Goal: Information Seeking & Learning: Learn about a topic

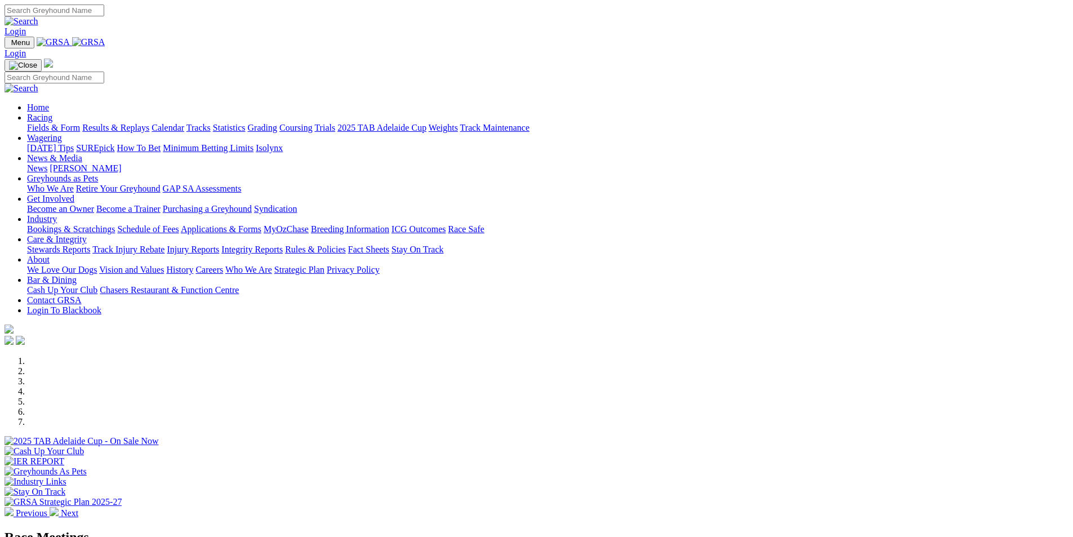
click at [80, 123] on link "Fields & Form" at bounding box center [53, 128] width 53 height 10
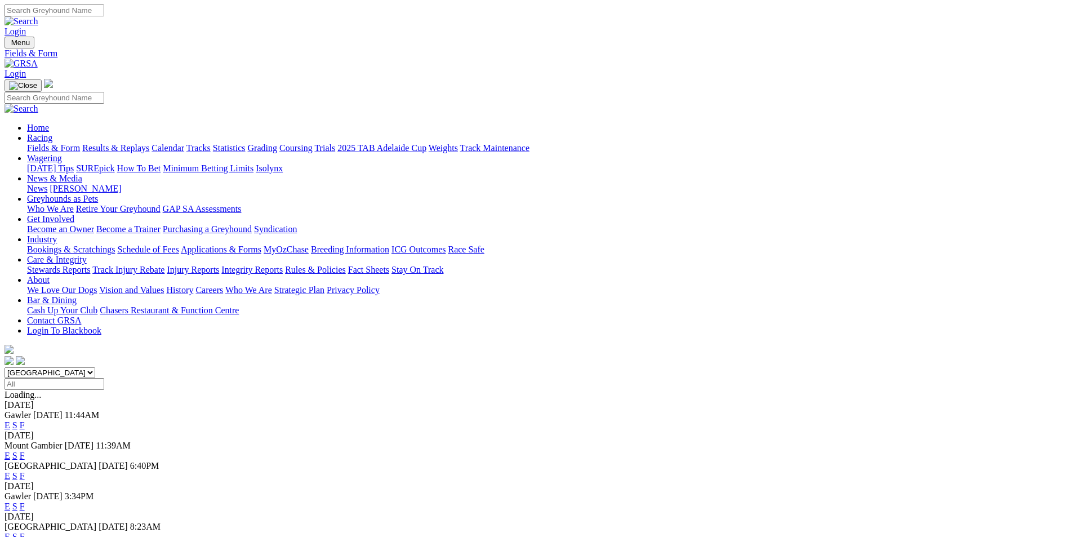
click at [95, 367] on select "South Australia New South Wales Northern Territory Queensland Tasmania Victoria…" at bounding box center [50, 372] width 91 height 11
select select "QLD"
click at [95, 367] on select "South Australia New South Wales Northern Territory Queensland Tasmania Victoria…" at bounding box center [50, 372] width 91 height 11
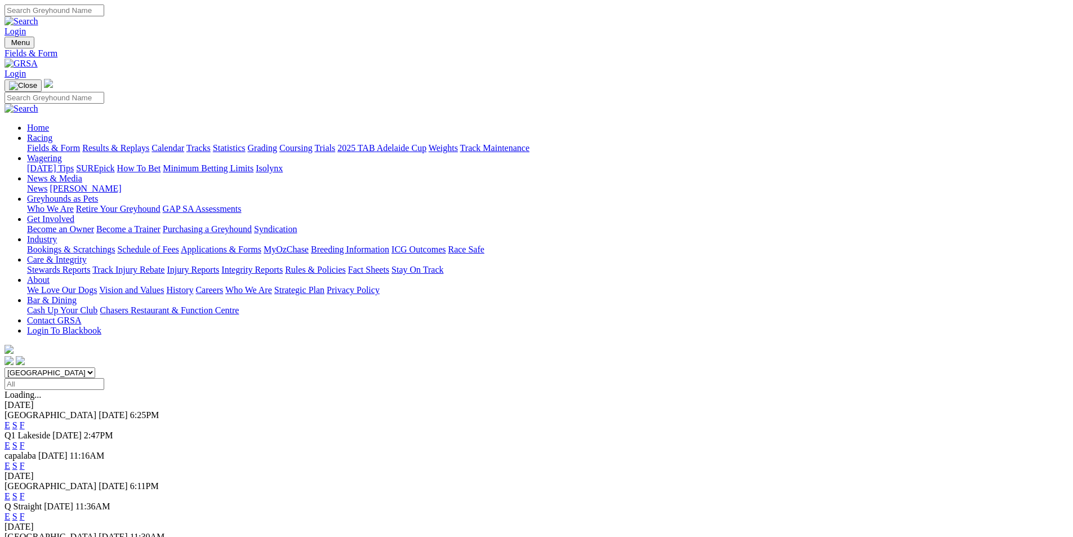
click at [25, 440] on link "F" at bounding box center [22, 445] width 5 height 10
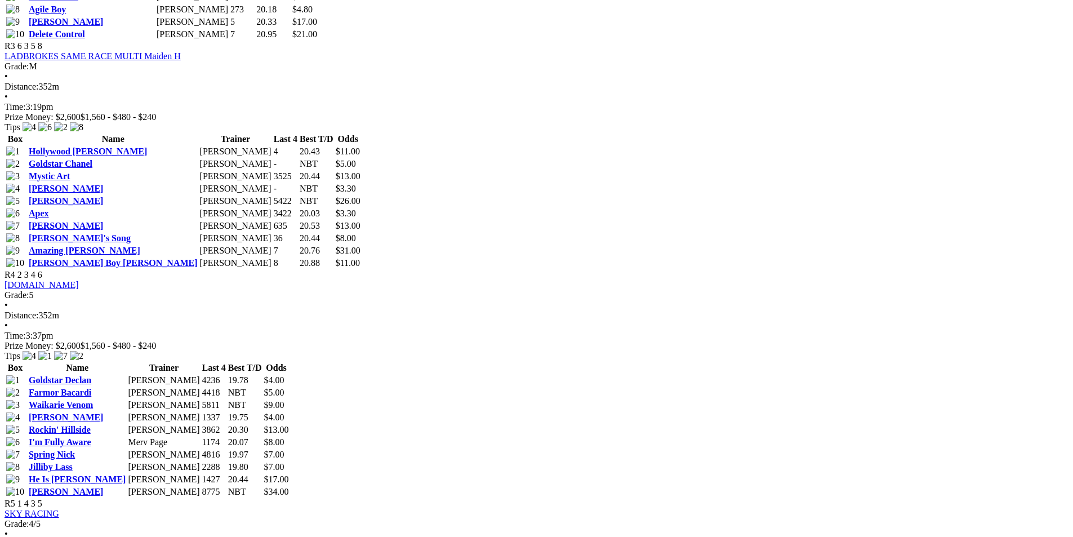
scroll to position [1183, 0]
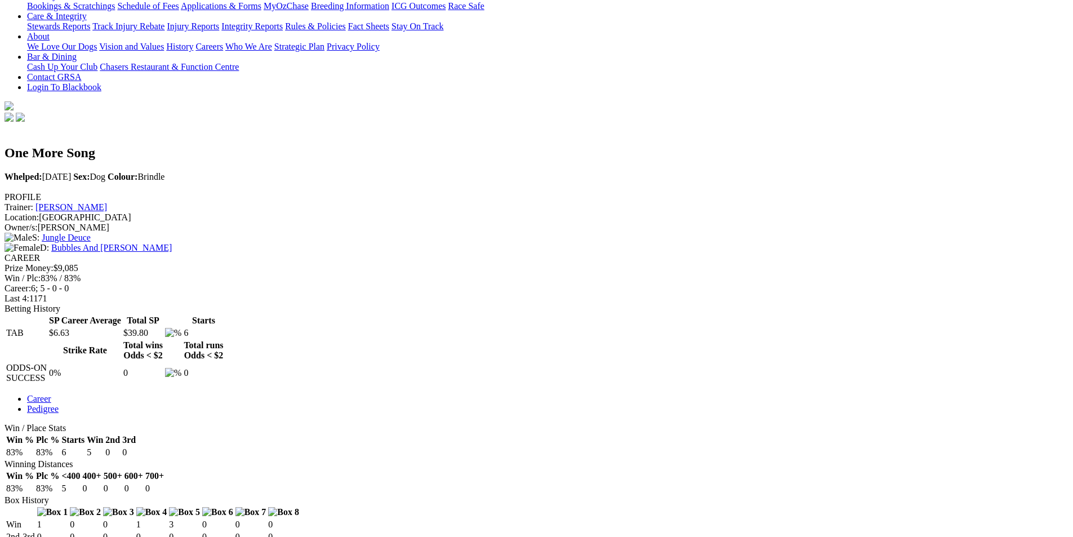
scroll to position [225, 0]
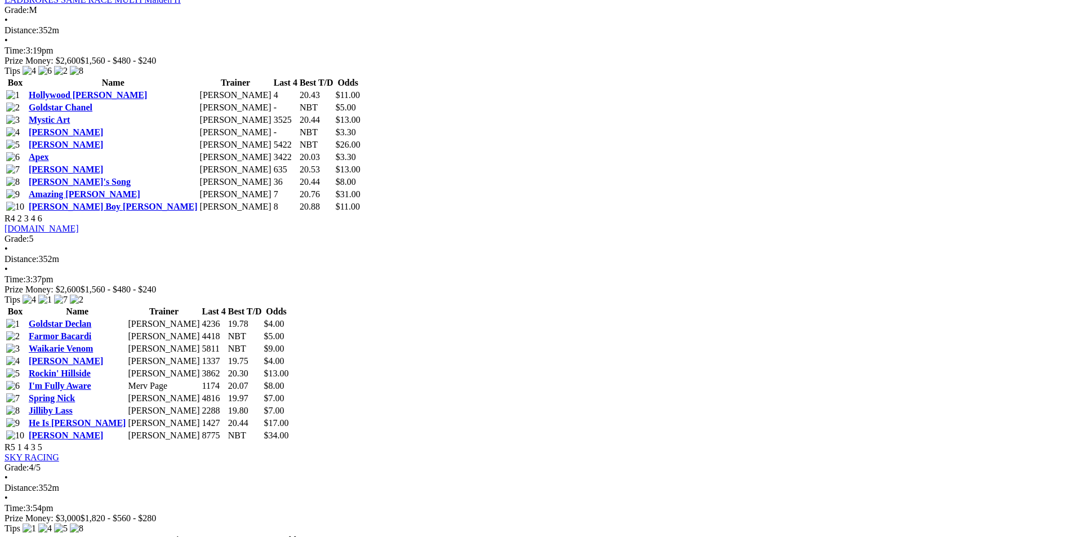
scroll to position [1126, 0]
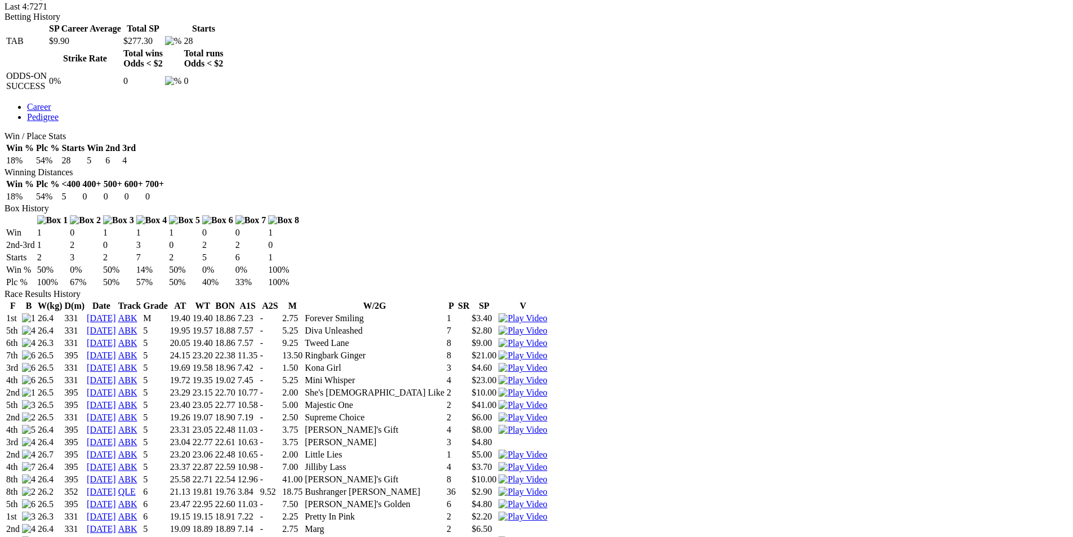
scroll to position [563, 0]
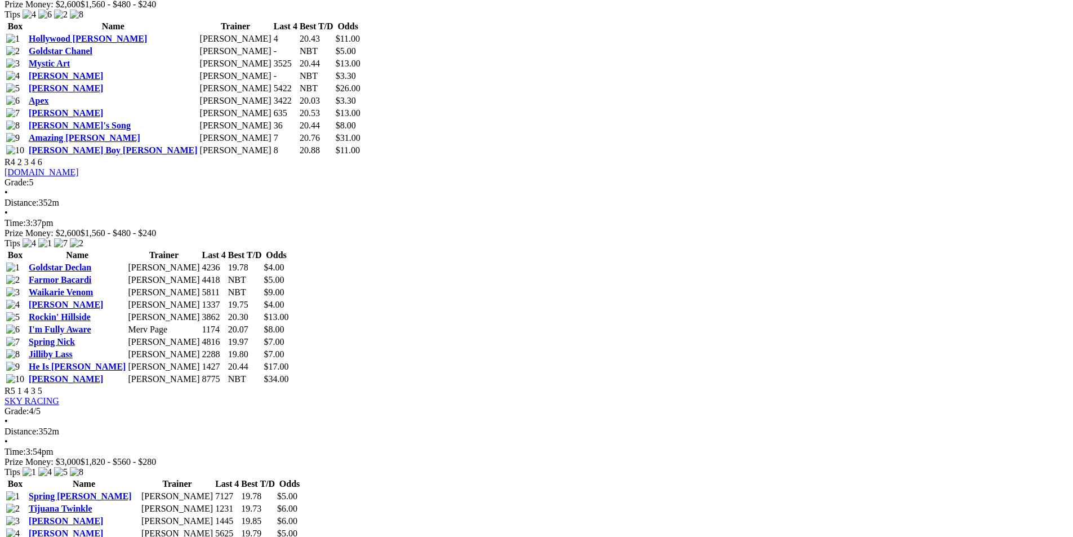
scroll to position [1183, 0]
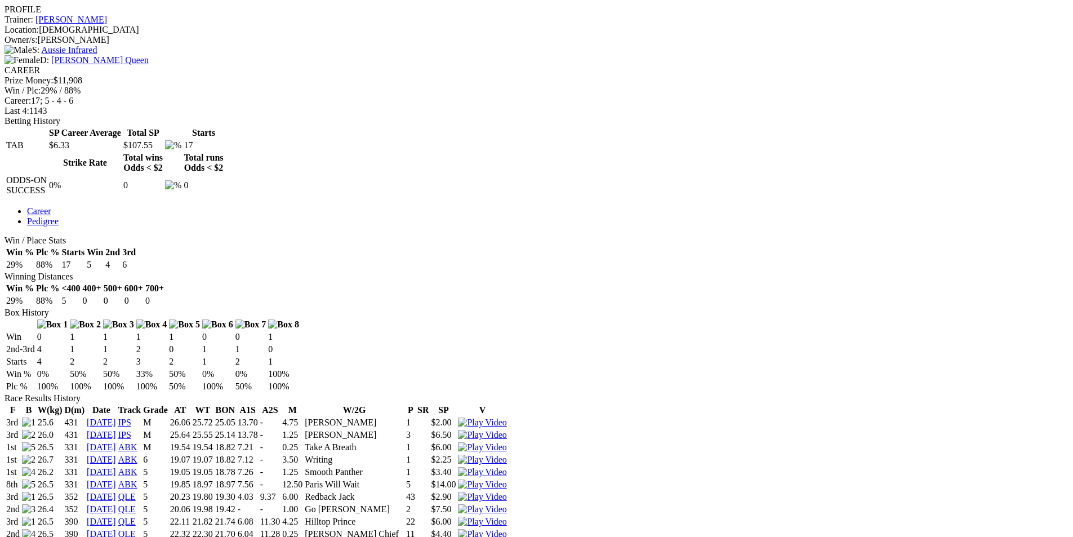
scroll to position [451, 0]
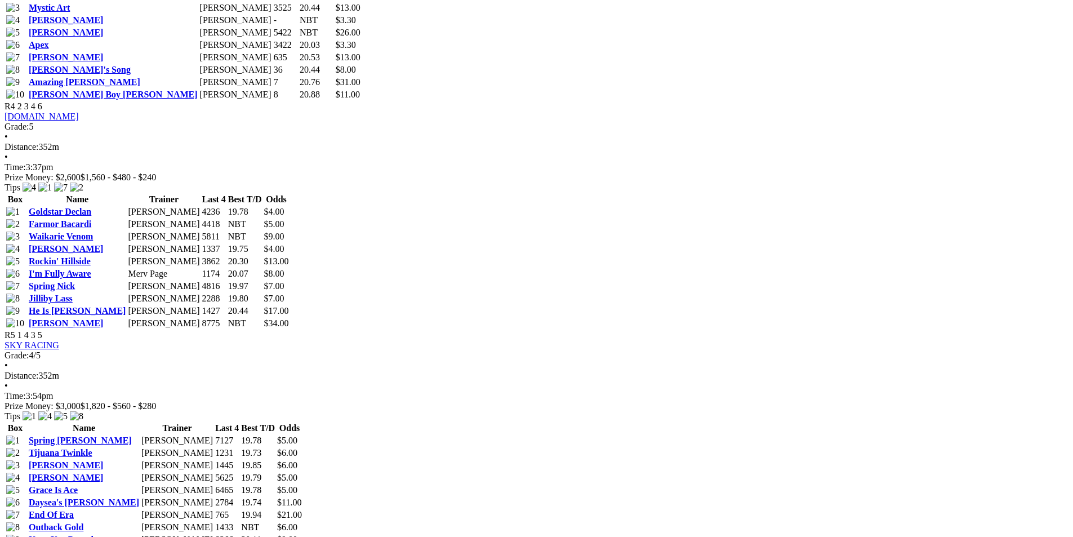
scroll to position [1183, 0]
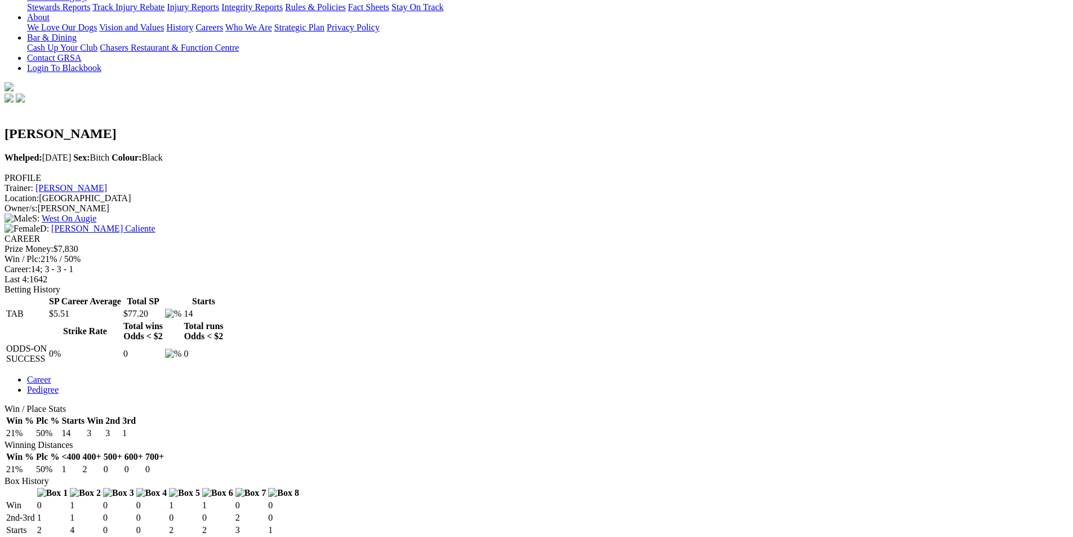
scroll to position [282, 0]
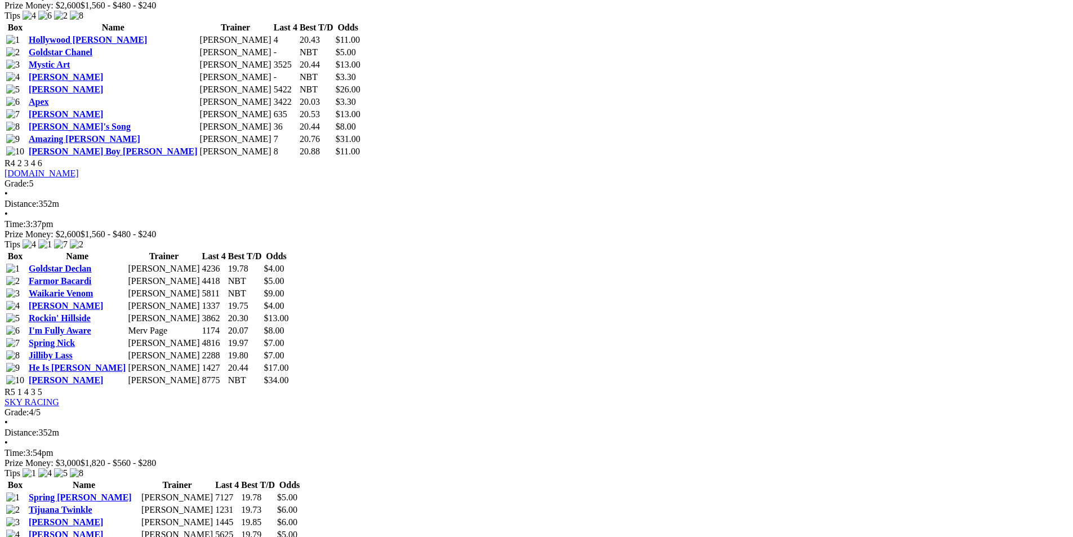
scroll to position [1183, 0]
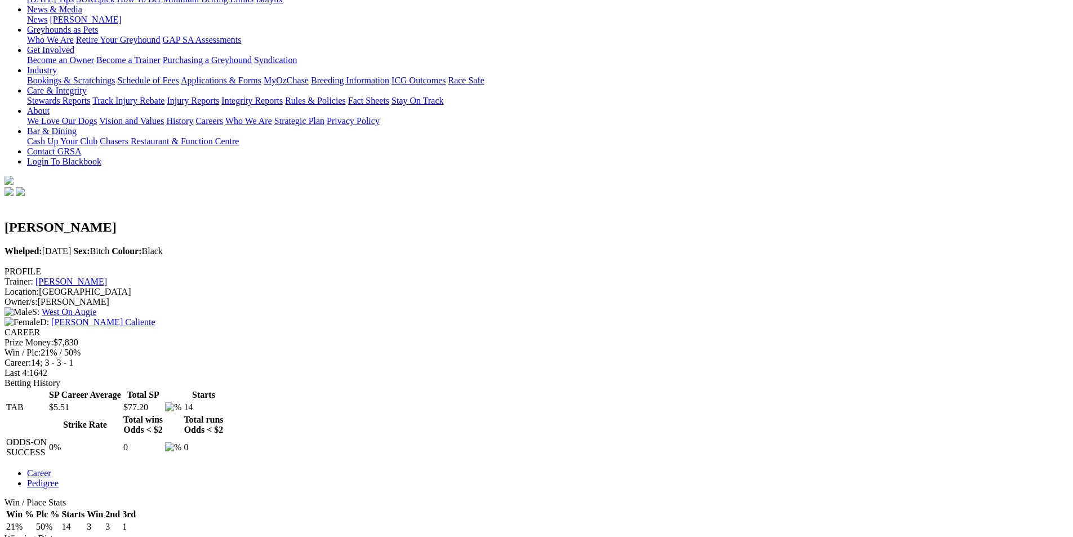
scroll to position [451, 0]
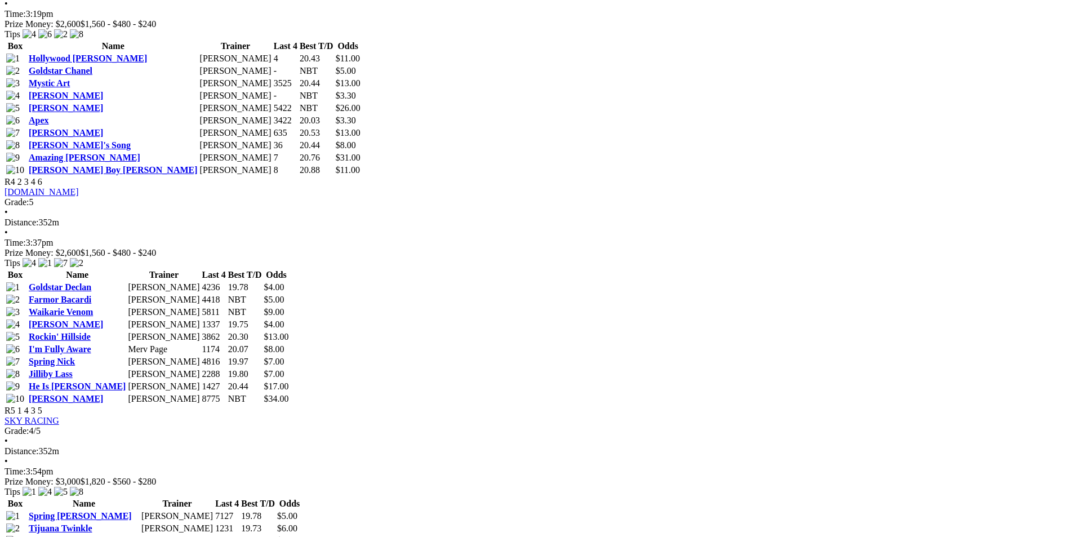
scroll to position [1126, 0]
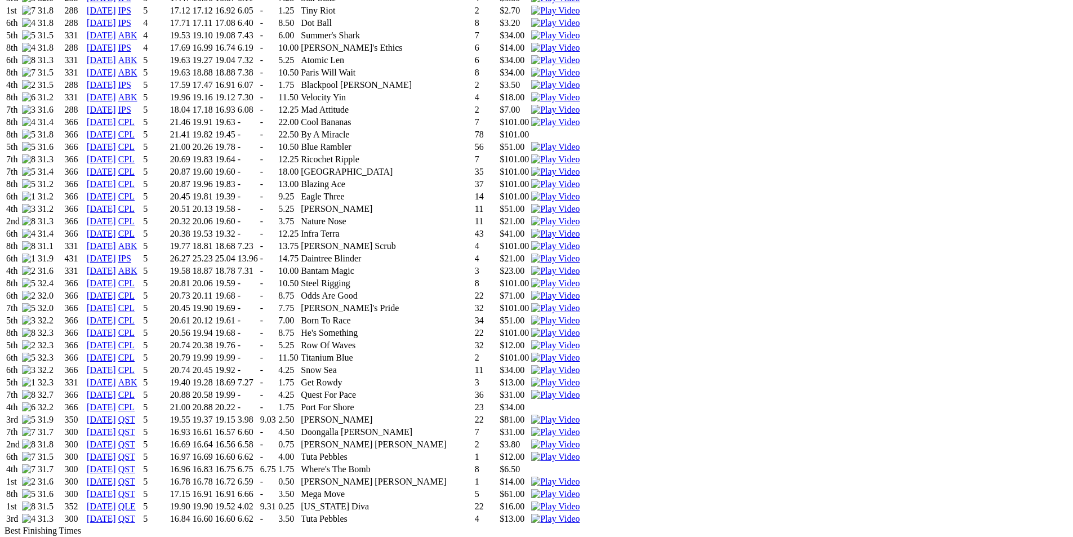
scroll to position [1126, 0]
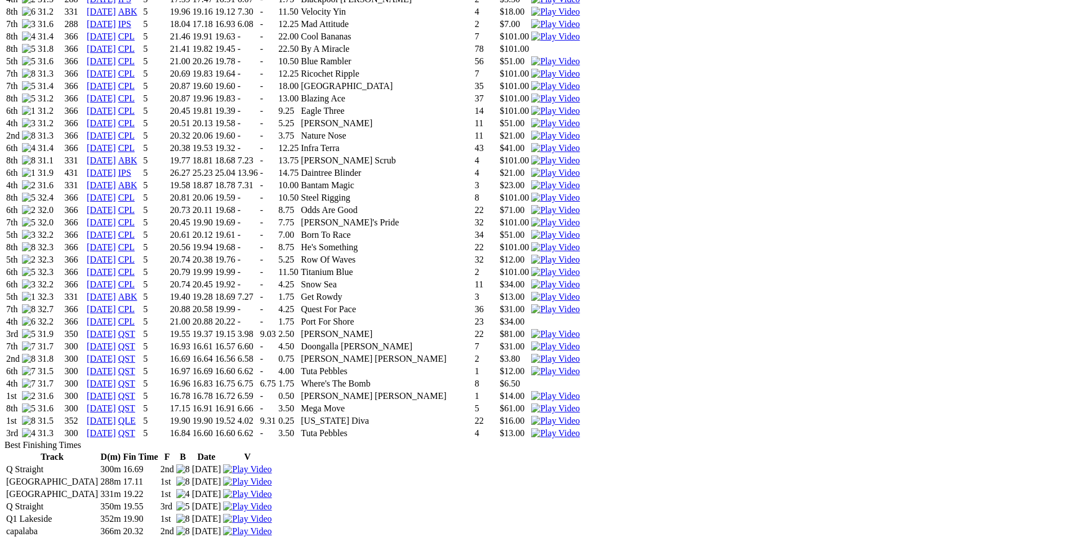
click at [580, 416] on img at bounding box center [555, 421] width 48 height 10
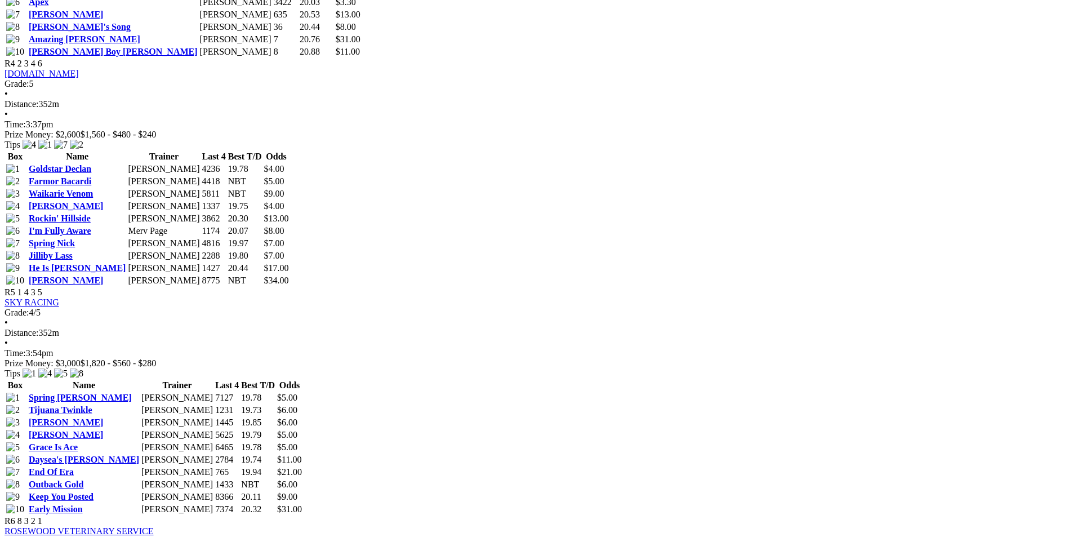
scroll to position [1239, 0]
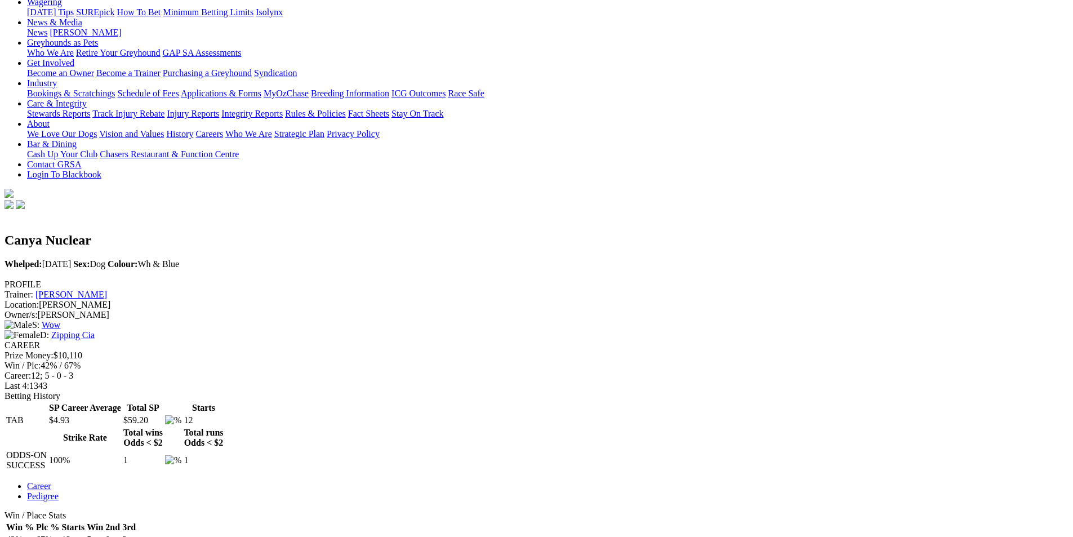
scroll to position [282, 0]
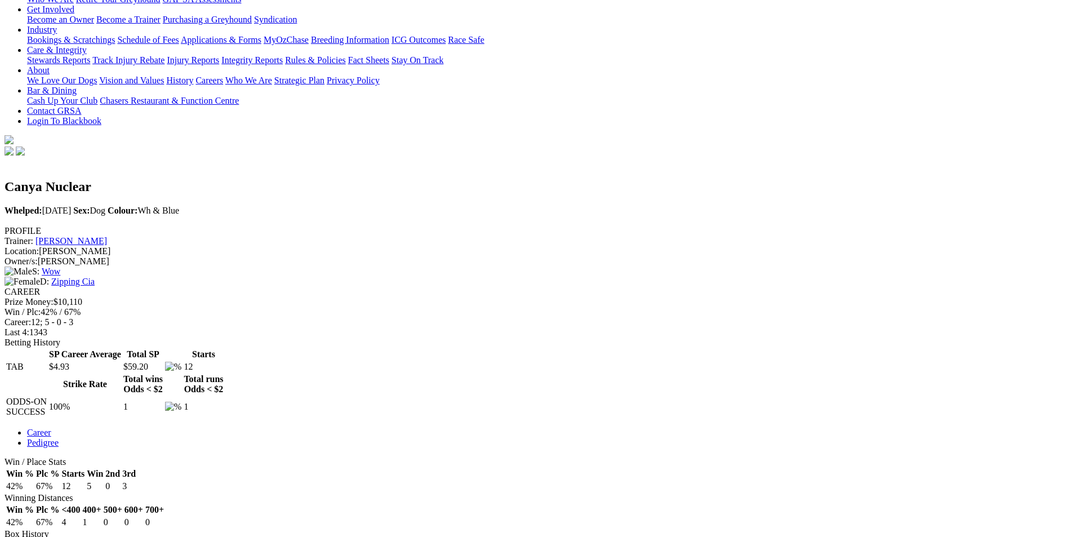
scroll to position [169, 0]
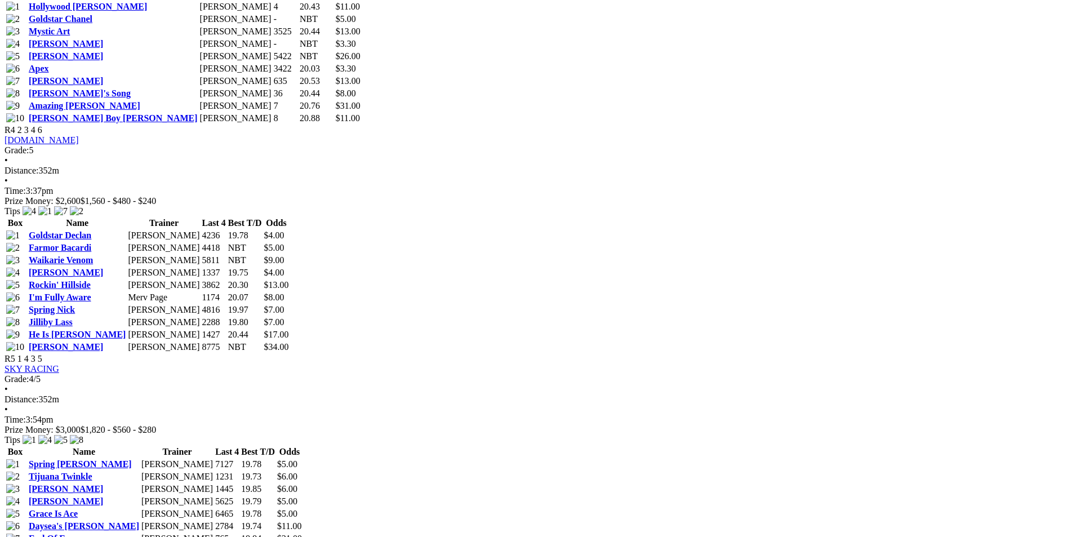
scroll to position [1183, 0]
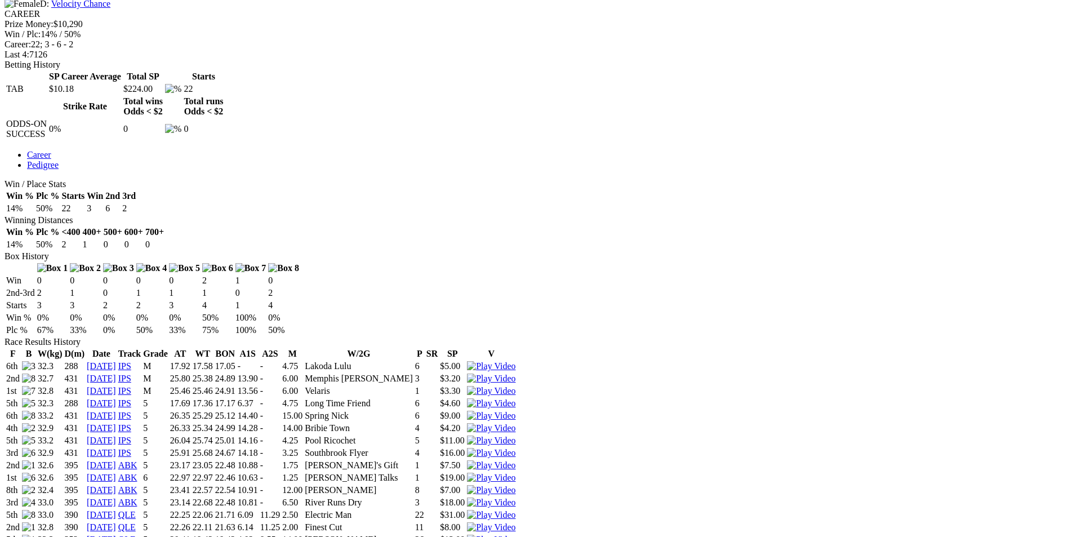
scroll to position [507, 0]
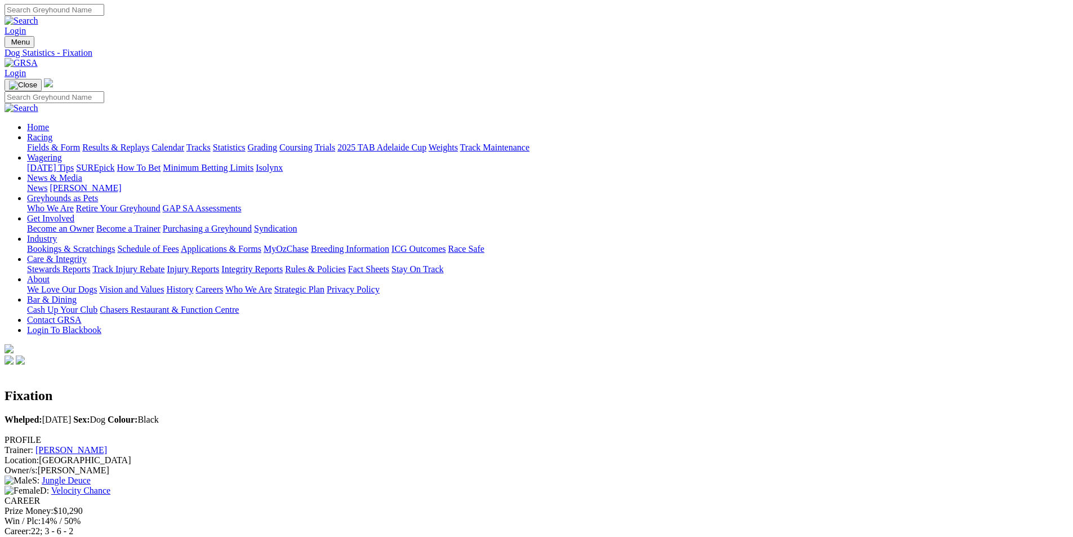
scroll to position [0, 0]
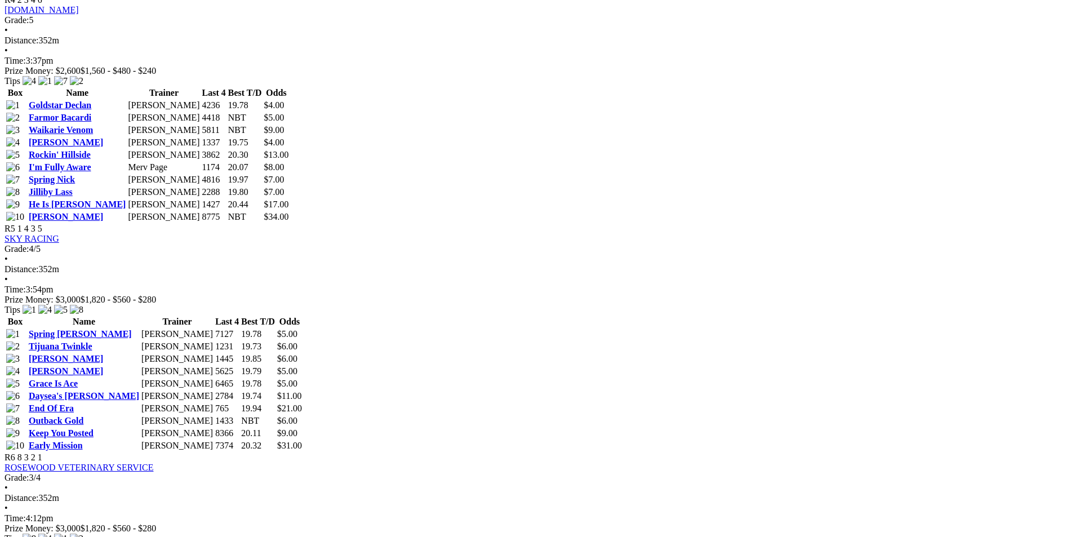
scroll to position [1295, 0]
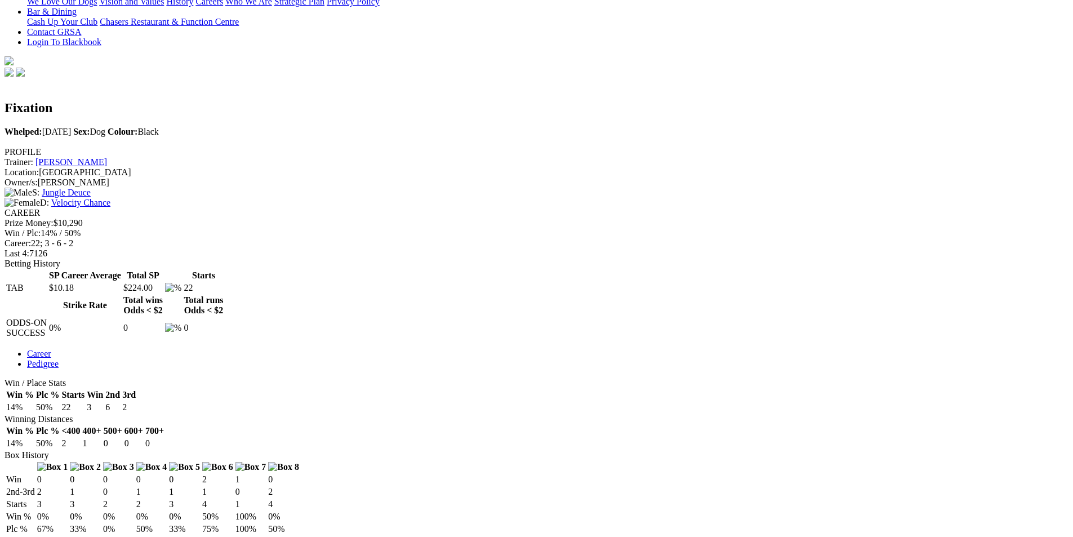
scroll to position [451, 0]
